Goal: Find specific page/section: Find specific page/section

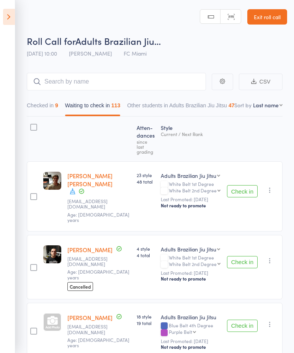
click at [262, 23] on link "Exit roll call" at bounding box center [268, 16] width 40 height 15
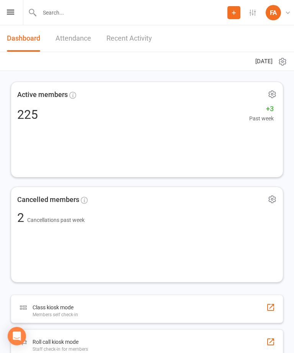
click at [80, 40] on link "Attendance" at bounding box center [74, 38] width 36 height 26
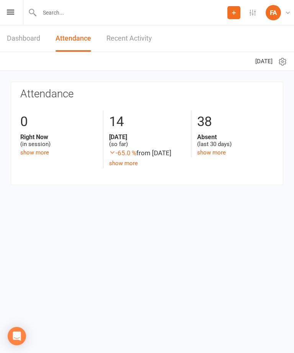
click at [123, 161] on link "show more" at bounding box center [123, 163] width 29 height 7
click at [25, 33] on link "Dashboard" at bounding box center [23, 38] width 33 height 26
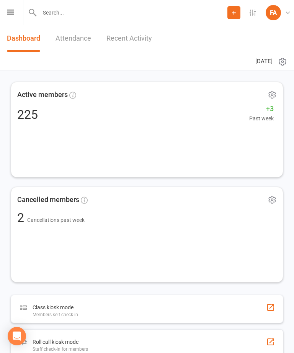
click at [65, 12] on input "text" at bounding box center [132, 12] width 190 height 11
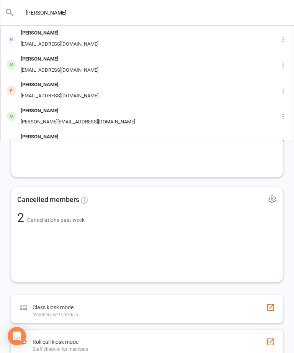
type input "Joey"
click at [96, 65] on div "Joey Gurney Dangurneyqld@gmail.com" at bounding box center [133, 64] width 264 height 25
